Goal: Find specific page/section: Find specific page/section

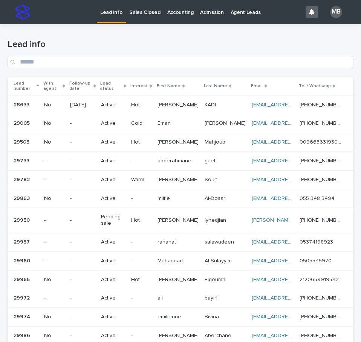
drag, startPoint x: 0, startPoint y: 0, endPoint x: 221, endPoint y: 17, distance: 221.2
click at [209, 39] on h1 "Lead info" at bounding box center [180, 44] width 345 height 11
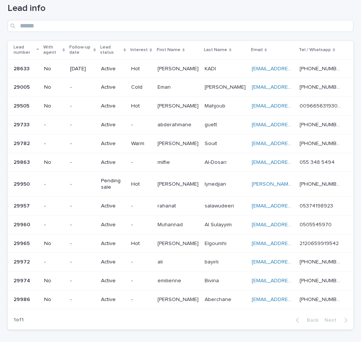
scroll to position [35, 0]
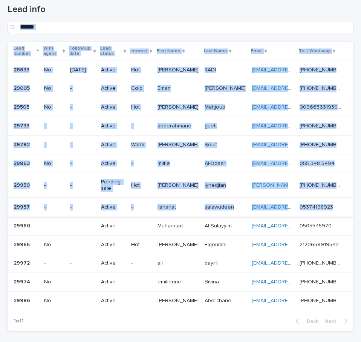
drag, startPoint x: 46, startPoint y: 12, endPoint x: 330, endPoint y: 215, distance: 349.2
click at [330, 215] on div "Lead info Lead number With agent Follow-up date Lead status Interest First Name…" at bounding box center [180, 163] width 345 height 348
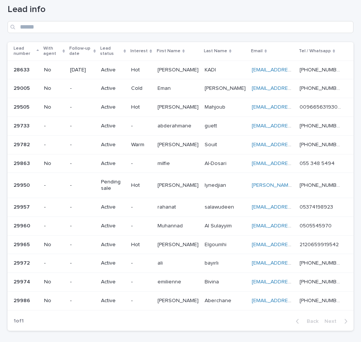
click at [350, 201] on div "Loading... Saving… Loading... Saving… Lead info Lead number With agent Follow-u…" at bounding box center [180, 172] width 353 height 367
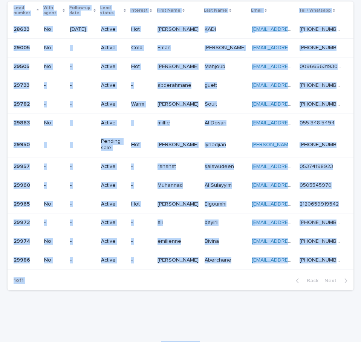
drag, startPoint x: 6, startPoint y: 9, endPoint x: 313, endPoint y: 315, distance: 433.0
click at [298, 333] on div "Lead info Sales Closed Accounting Admission Agent Leads MB Loading... Saving… L…" at bounding box center [180, 139] width 361 height 431
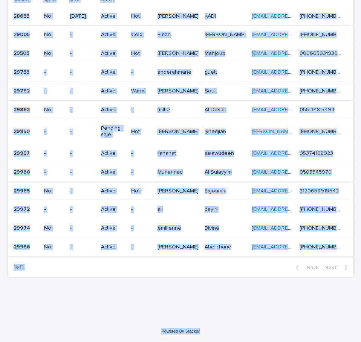
click at [332, 303] on div "Loading... Saving… Loading... Saving… Lead info Lead number With agent Follow-u…" at bounding box center [180, 128] width 361 height 386
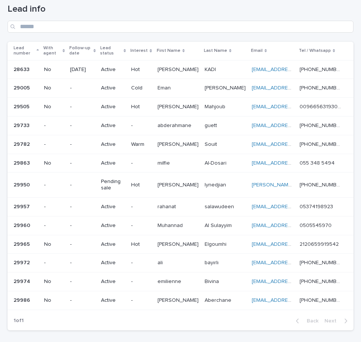
scroll to position [37, 0]
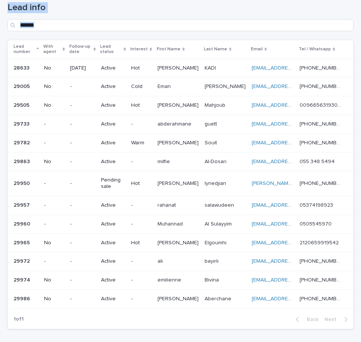
drag, startPoint x: 3, startPoint y: 8, endPoint x: 366, endPoint y: 231, distance: 426.5
click at [360, 231] on html "Lead info Sales Closed Accounting Admission Agent Leads MB Loading... Saving… L…" at bounding box center [180, 171] width 361 height 342
click at [350, 225] on div "Loading... Saving… Loading... Saving… Lead info Lead number With agent Follow-u…" at bounding box center [180, 170] width 353 height 367
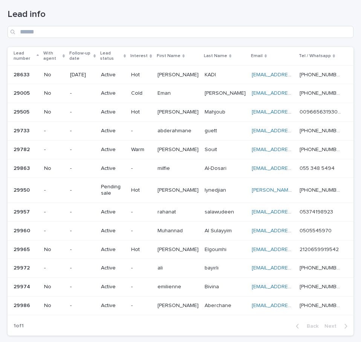
click at [153, 17] on h1 "Lead info" at bounding box center [180, 14] width 345 height 11
click at [323, 7] on div "Lead info" at bounding box center [180, 20] width 345 height 53
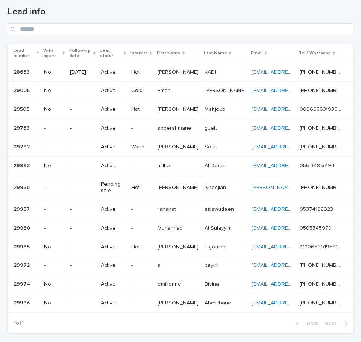
click at [85, 8] on h1 "Lead info" at bounding box center [180, 11] width 345 height 11
